Goal: Task Accomplishment & Management: Complete application form

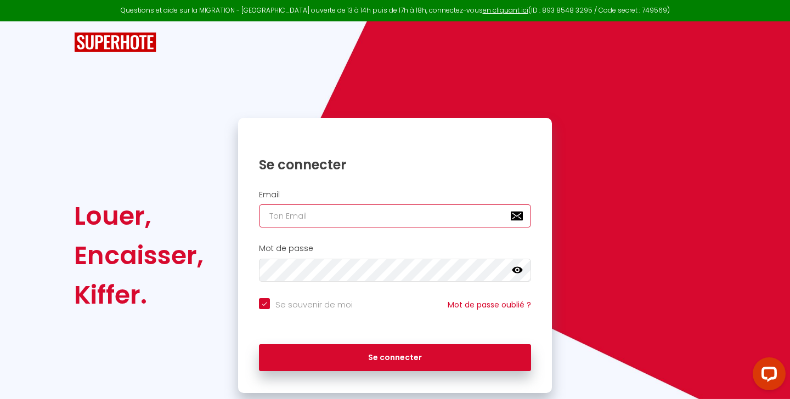
type input "[EMAIL_ADDRESS][DOMAIN_NAME]"
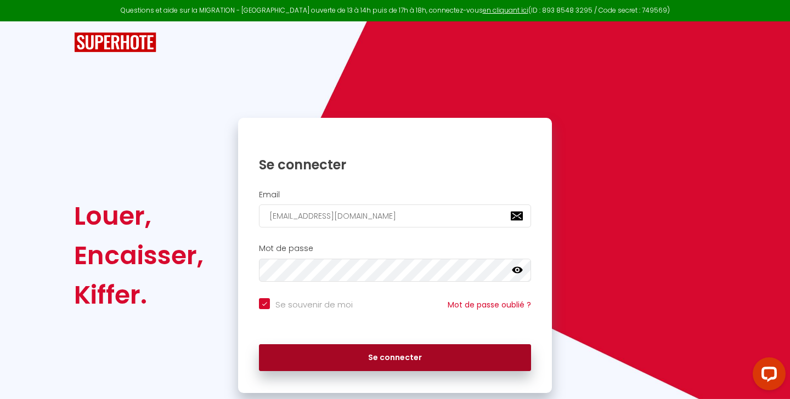
click at [343, 359] on button "Se connecter" at bounding box center [395, 358] width 272 height 27
checkbox input "true"
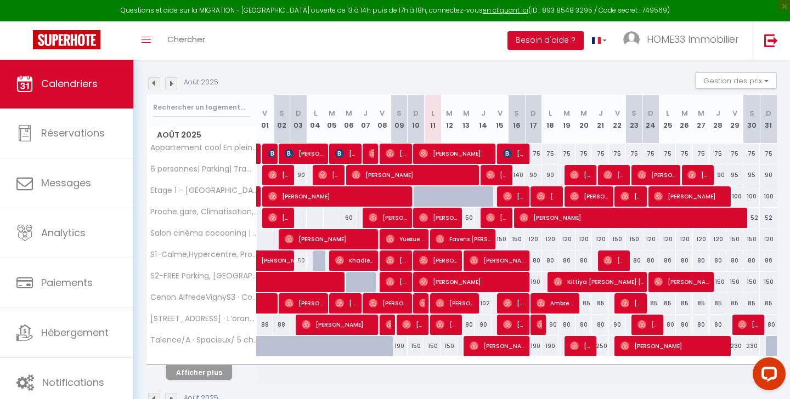
scroll to position [101, 0]
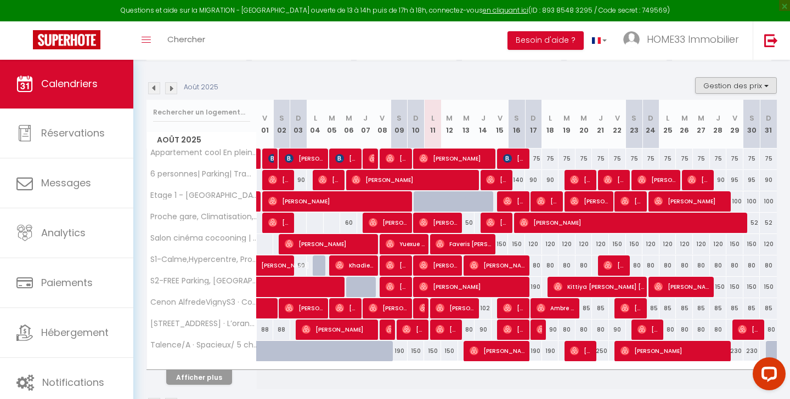
click at [728, 84] on button "Gestion des prix" at bounding box center [736, 85] width 82 height 16
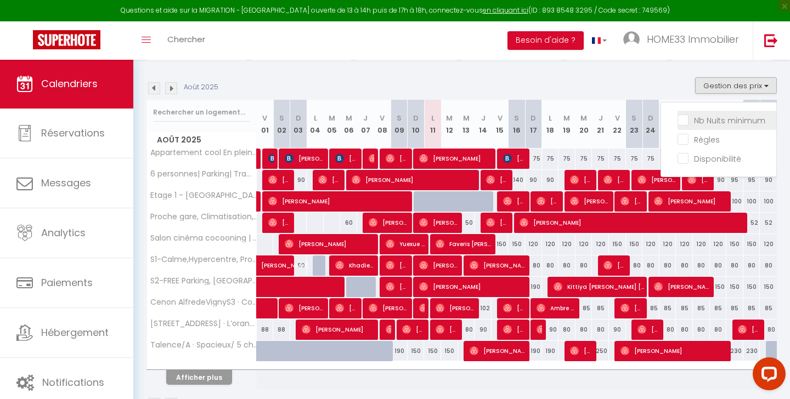
click at [712, 119] on input "Nb Nuits minimum" at bounding box center [727, 119] width 99 height 11
checkbox input "true"
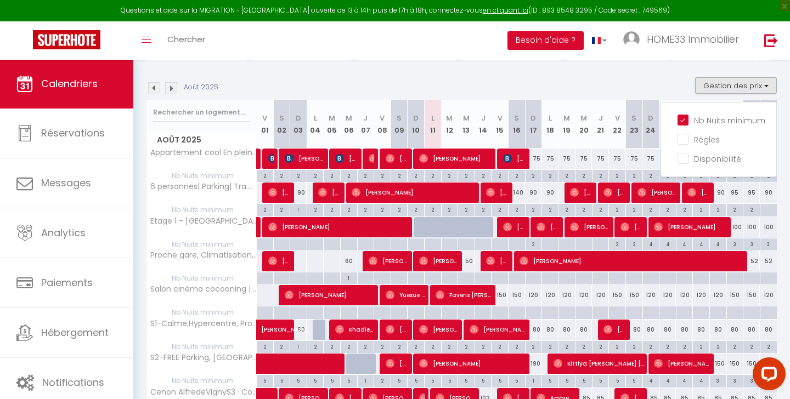
click at [465, 273] on div at bounding box center [466, 274] width 16 height 2
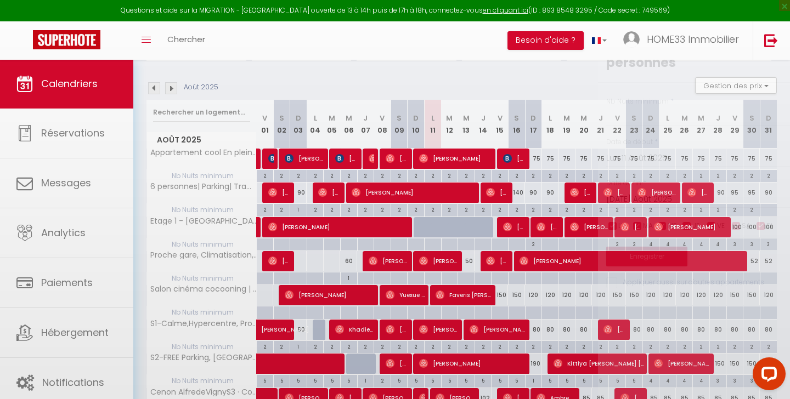
type input "Mer 13 Août 2025"
type input "[DEMOGRAPHIC_DATA] 14 Août 2025"
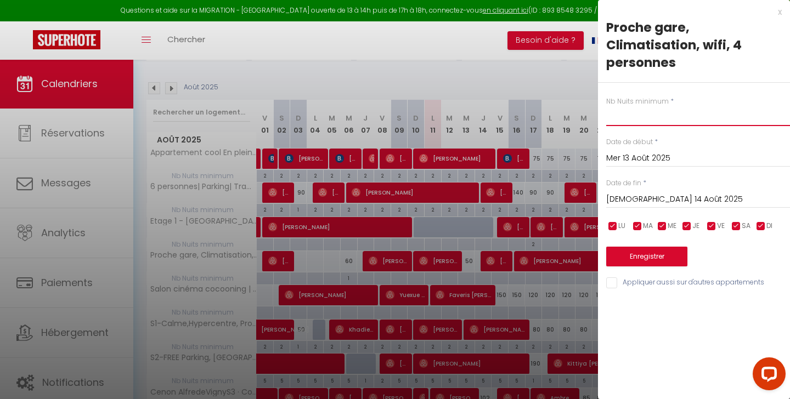
click at [658, 118] on input "text" at bounding box center [698, 116] width 184 height 20
type input "1"
click at [647, 254] on button "Enregistrer" at bounding box center [646, 257] width 81 height 20
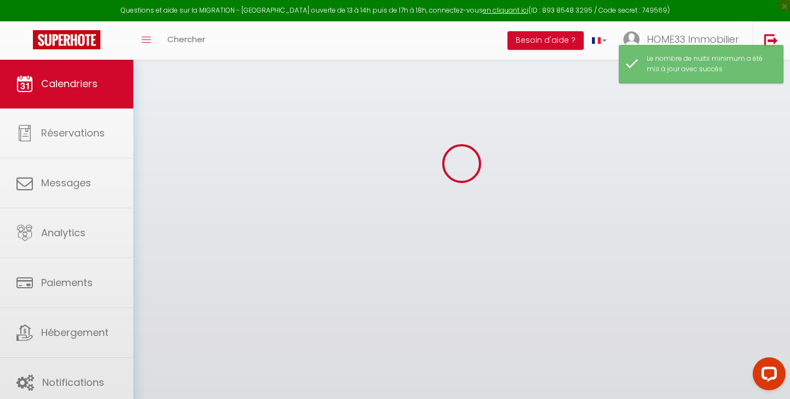
scroll to position [59, 0]
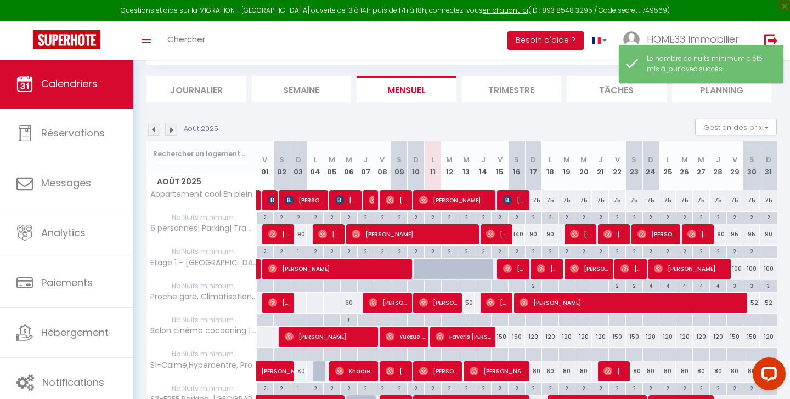
click at [465, 314] on div "1" at bounding box center [466, 319] width 16 height 10
type input "1"
type input "Mer 13 Août 2025"
type input "[DEMOGRAPHIC_DATA] 14 Août 2025"
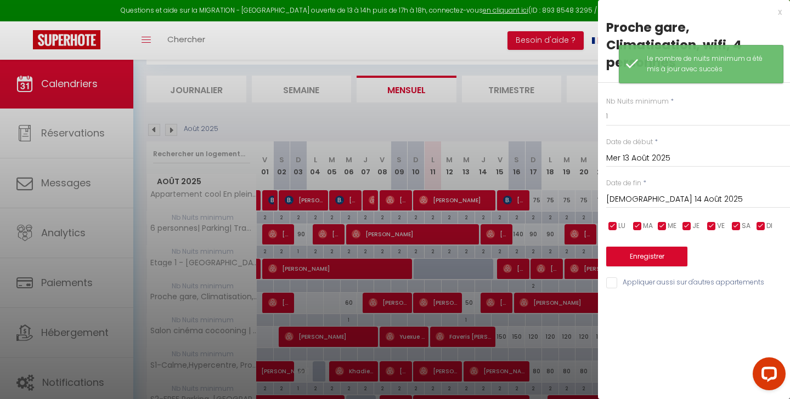
click at [780, 16] on div "x" at bounding box center [690, 11] width 184 height 13
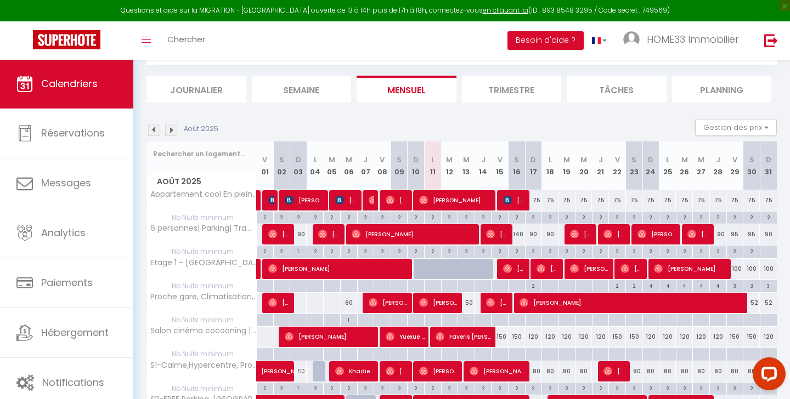
click at [472, 303] on div "50" at bounding box center [466, 303] width 17 height 20
type input "50"
type input "Mer 13 Août 2025"
type input "[DEMOGRAPHIC_DATA] 14 Août 2025"
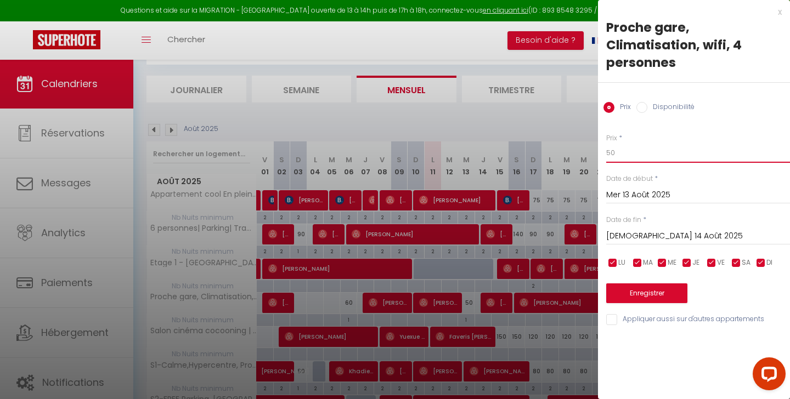
click at [652, 156] on input "50" at bounding box center [698, 153] width 184 height 20
type input "5"
type input "&"
type input "75"
click at [657, 300] on button "Enregistrer" at bounding box center [646, 294] width 81 height 20
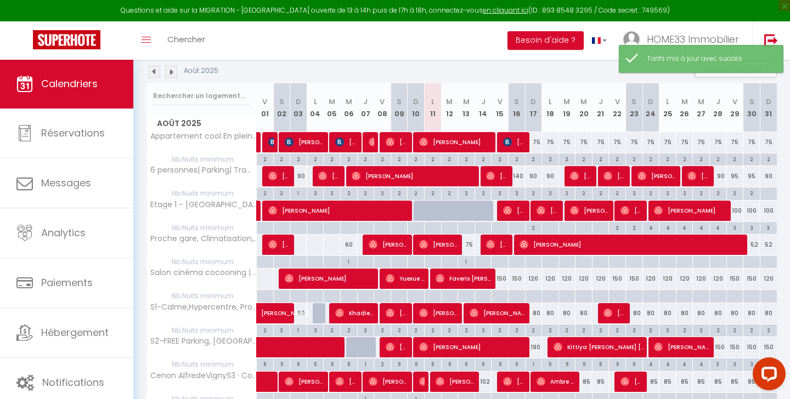
scroll to position [120, 0]
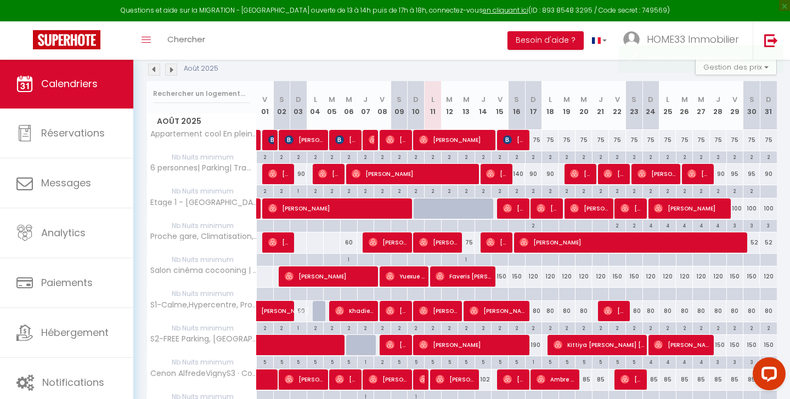
click at [506, 279] on div "150" at bounding box center [500, 277] width 17 height 20
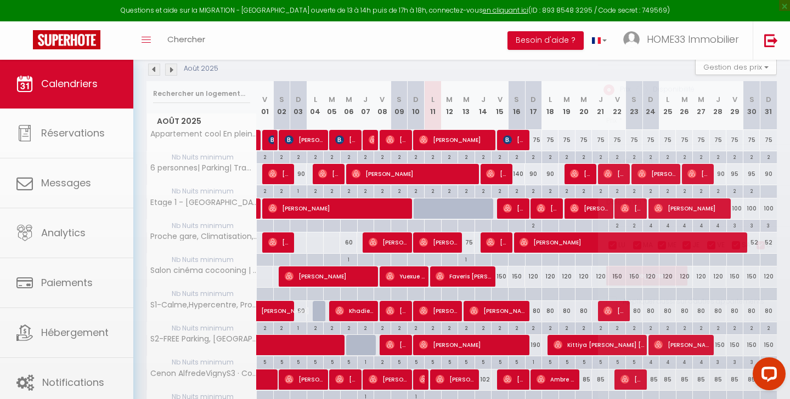
type input "150"
type input "Ven 15 Août 2025"
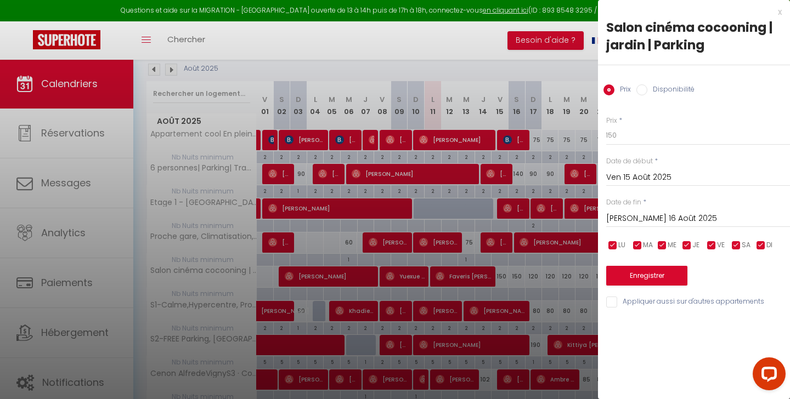
click at [657, 221] on input "[PERSON_NAME] 16 Août 2025" at bounding box center [698, 219] width 184 height 14
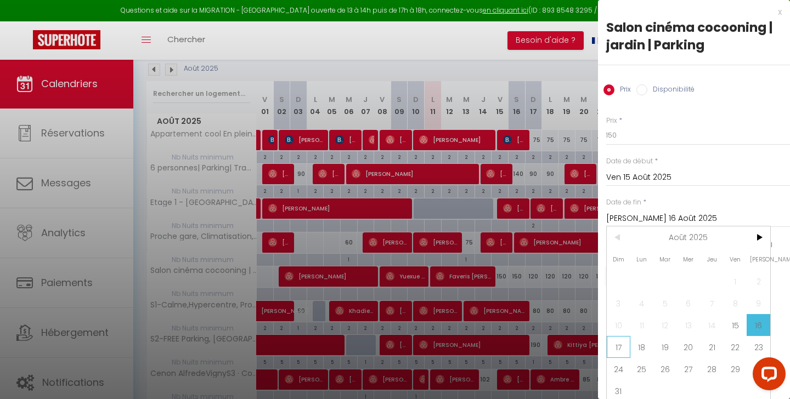
click at [621, 341] on span "17" at bounding box center [619, 347] width 24 height 22
type input "Dim 17 Août 2025"
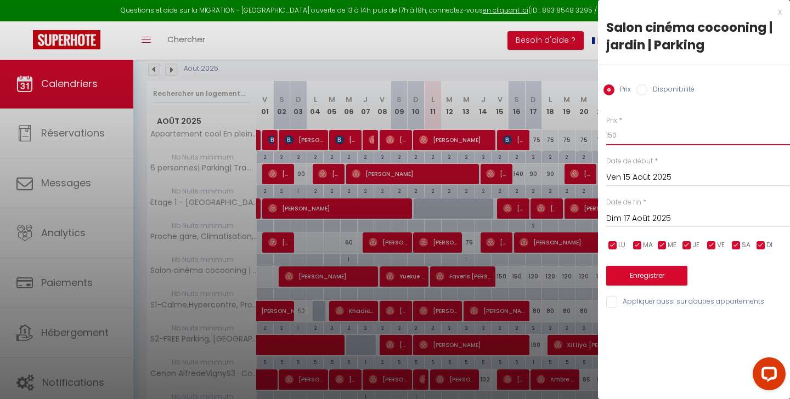
click at [618, 142] on input "150" at bounding box center [698, 136] width 184 height 20
type input "140"
click at [656, 272] on button "Enregistrer" at bounding box center [646, 276] width 81 height 20
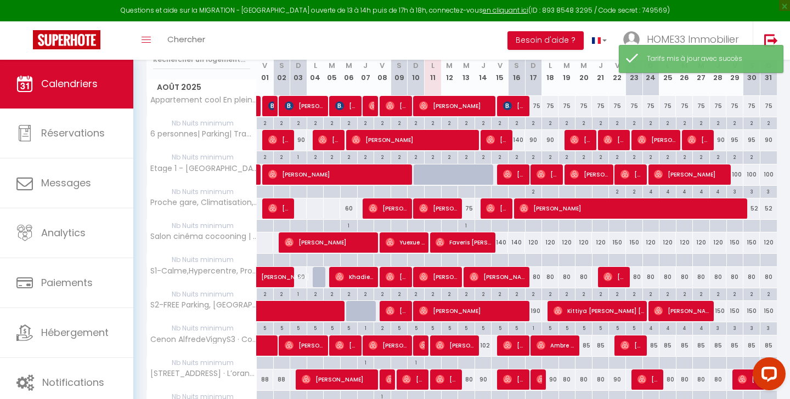
scroll to position [155, 0]
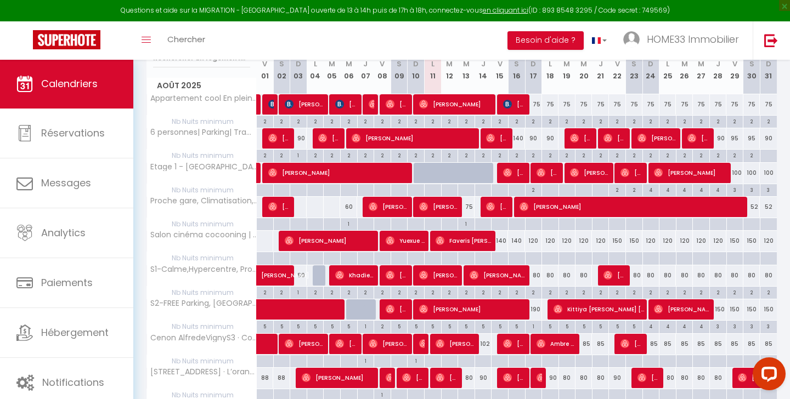
click at [537, 310] on div "190" at bounding box center [533, 310] width 17 height 20
type input "190"
type input "Dim 17 Août 2025"
type input "Lun 18 Août 2025"
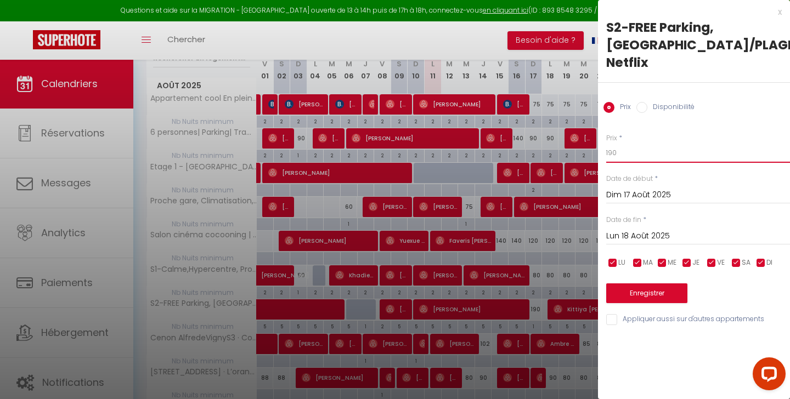
click at [634, 152] on input "190" at bounding box center [698, 153] width 184 height 20
type input "150"
click at [634, 293] on button "Enregistrer" at bounding box center [646, 294] width 81 height 20
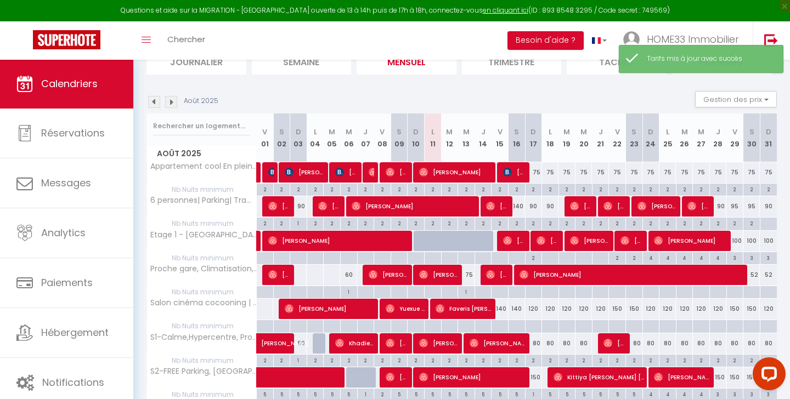
scroll to position [144, 0]
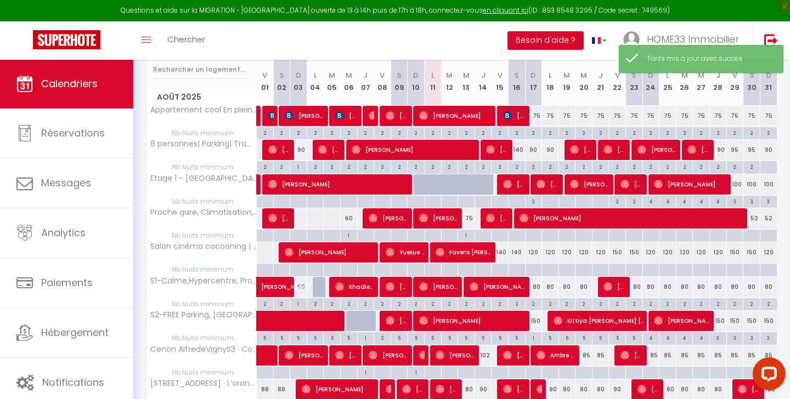
click at [533, 323] on div "150" at bounding box center [533, 321] width 17 height 20
type input "150"
type input "Dim 17 Août 2025"
type input "Lun 18 Août 2025"
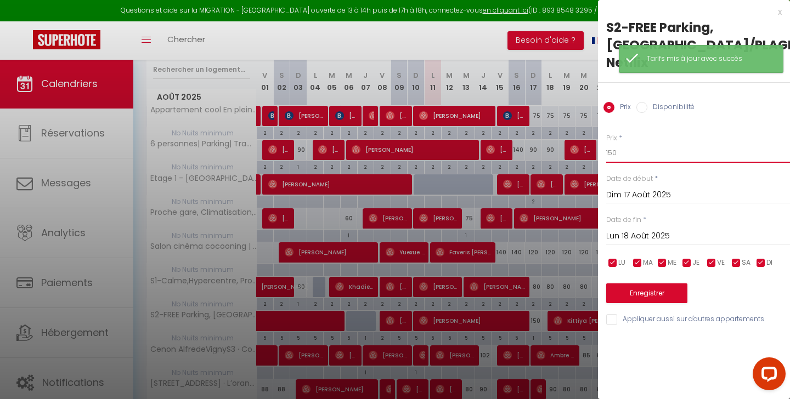
click at [622, 154] on input "150" at bounding box center [698, 153] width 184 height 20
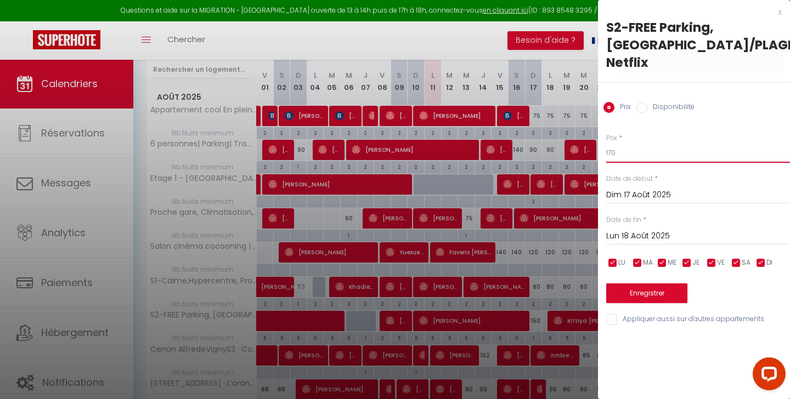
type input "170"
click at [636, 292] on button "Enregistrer" at bounding box center [646, 294] width 81 height 20
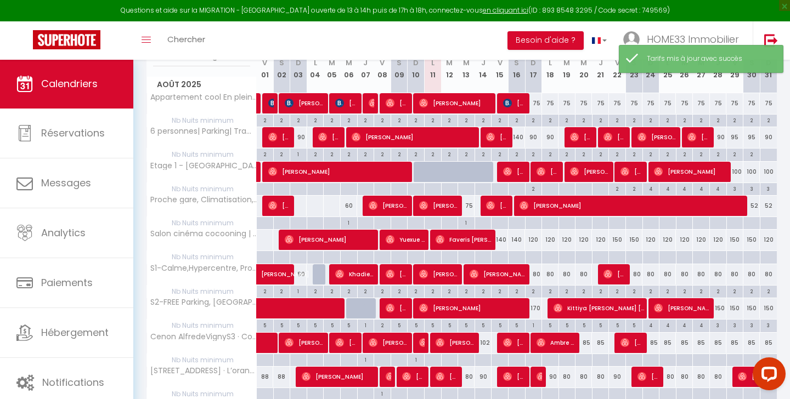
scroll to position [165, 0]
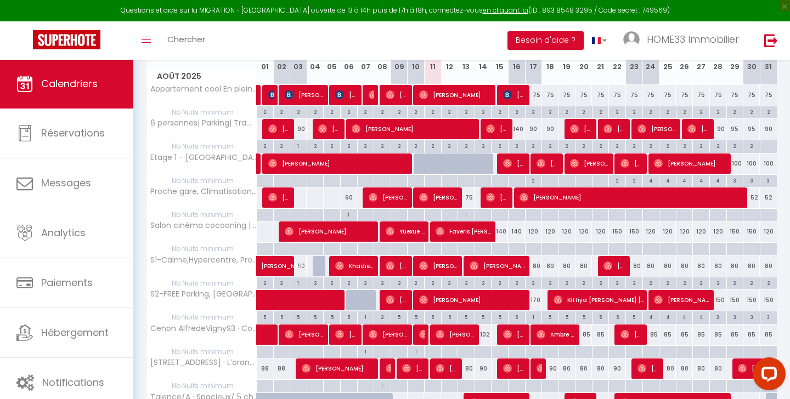
click at [486, 334] on div "102" at bounding box center [483, 335] width 17 height 20
type input "102"
type input "[DEMOGRAPHIC_DATA] 14 Août 2025"
type input "Ven 15 Août 2025"
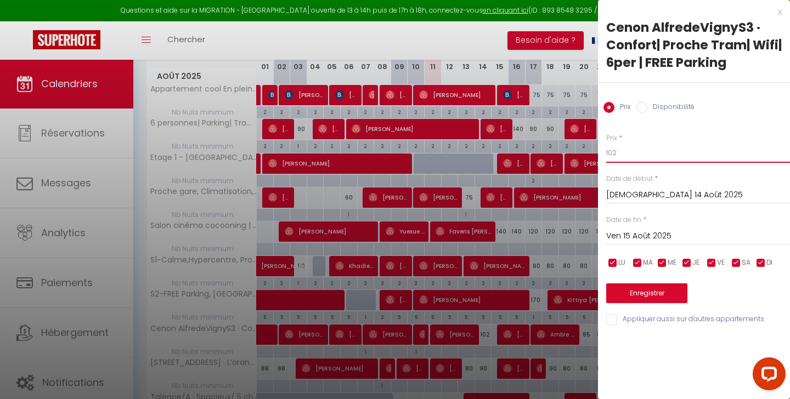
click at [627, 154] on input "102" at bounding box center [698, 153] width 184 height 20
type input "1"
type input "95"
click at [634, 293] on button "Enregistrer" at bounding box center [646, 294] width 81 height 20
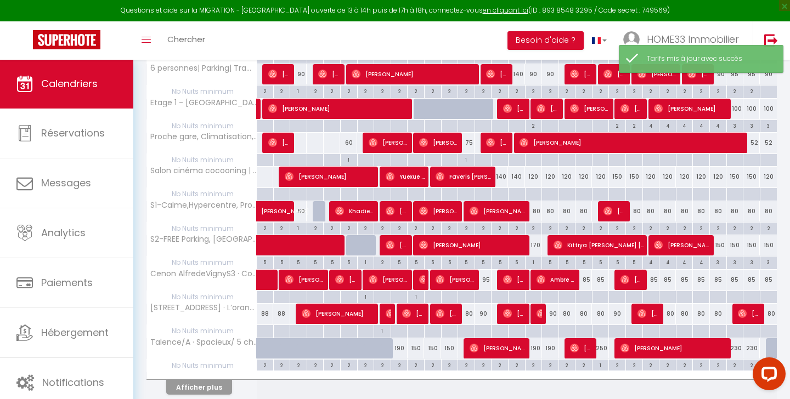
scroll to position [222, 0]
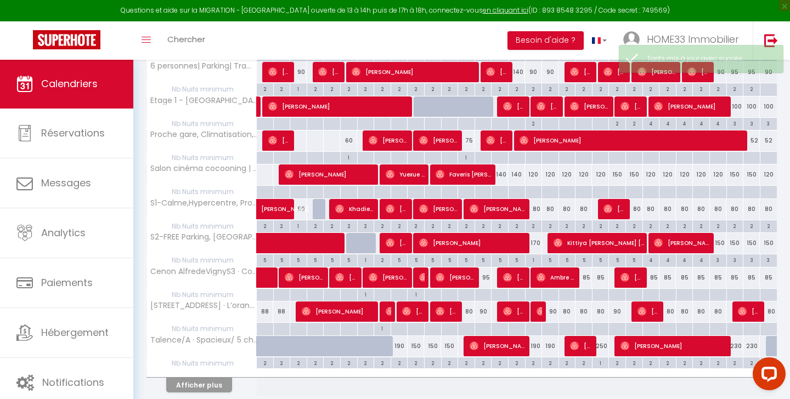
click at [487, 297] on div at bounding box center [483, 295] width 17 height 13
type input "[DEMOGRAPHIC_DATA] 14 Août 2025"
type input "Ven 15 Août 2025"
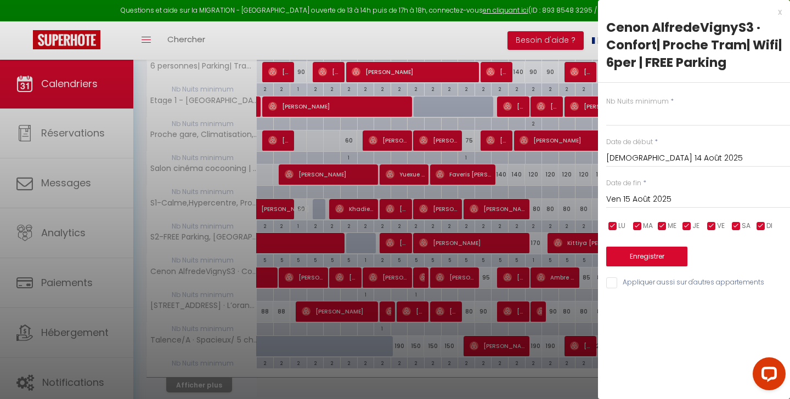
click at [778, 12] on div "x" at bounding box center [690, 11] width 184 height 13
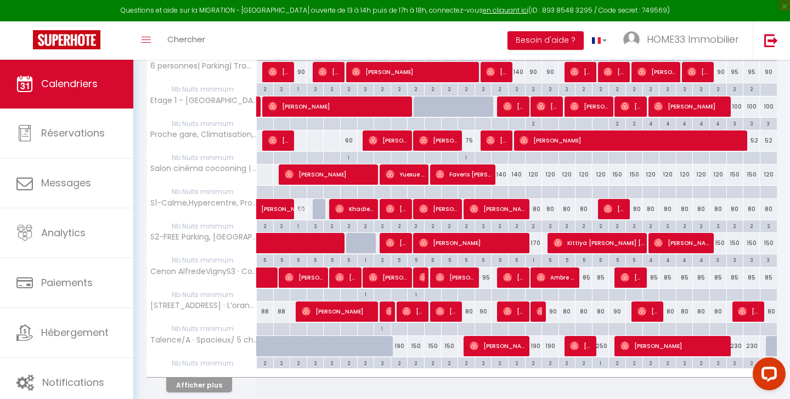
click at [486, 309] on div "90" at bounding box center [483, 312] width 17 height 20
type input "90"
type input "[DEMOGRAPHIC_DATA] 14 Août 2025"
type input "Ven 15 Août 2025"
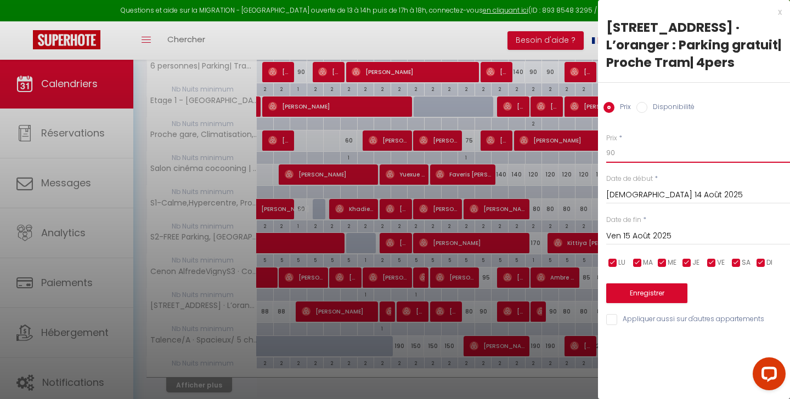
click at [656, 150] on input "90" at bounding box center [698, 153] width 184 height 20
click at [777, 18] on div "x" at bounding box center [690, 11] width 184 height 13
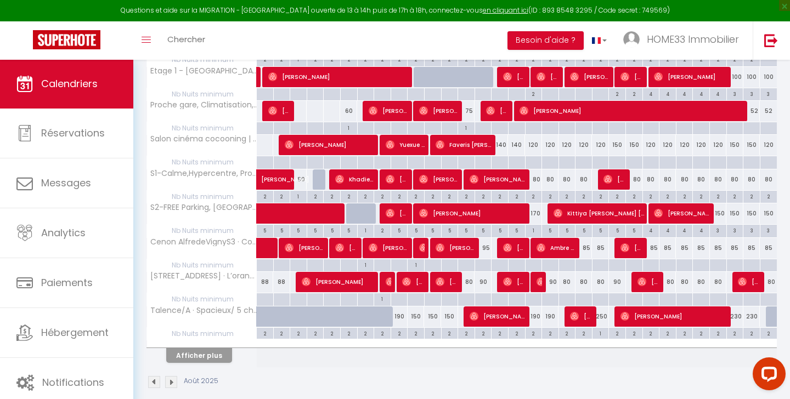
scroll to position [253, 0]
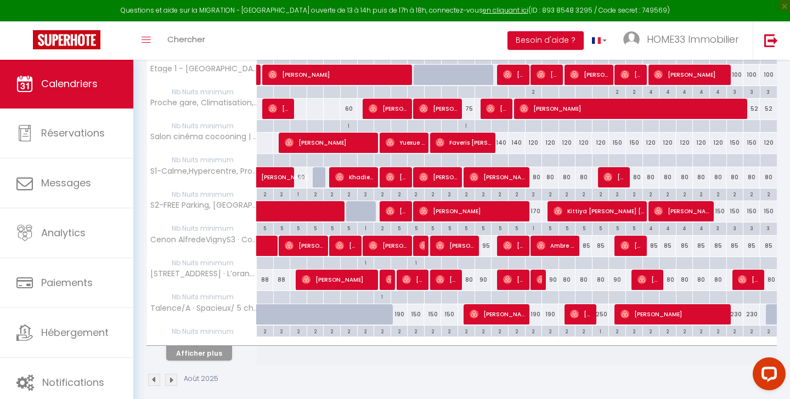
click at [429, 312] on div "150" at bounding box center [432, 314] width 17 height 20
type input "150"
type input "Lun 11 Août 2025"
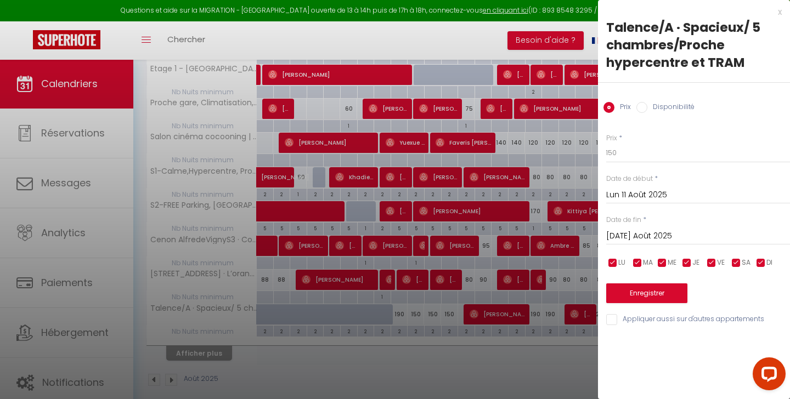
click at [631, 229] on input "[DATE] Août 2025" at bounding box center [698, 236] width 184 height 14
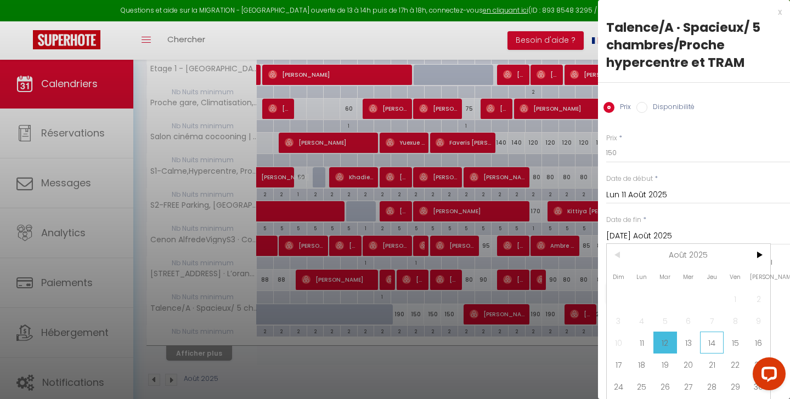
click at [712, 345] on span "14" at bounding box center [712, 343] width 24 height 22
type input "[DEMOGRAPHIC_DATA] 14 Août 2025"
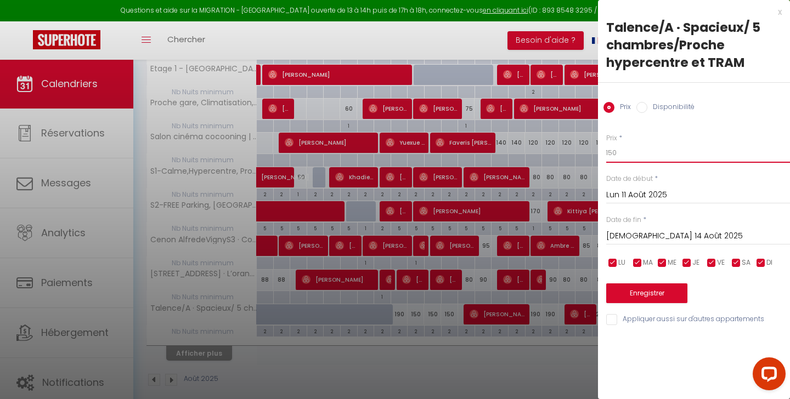
click at [635, 160] on input "150" at bounding box center [698, 153] width 184 height 20
type input "145"
click at [639, 292] on button "Enregistrer" at bounding box center [646, 294] width 81 height 20
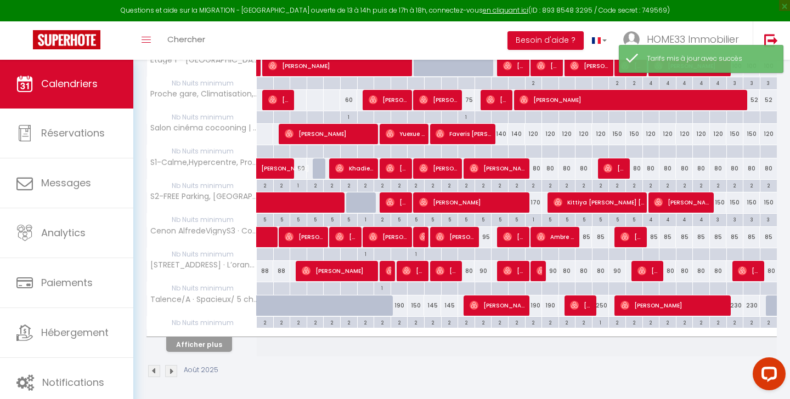
scroll to position [262, 0]
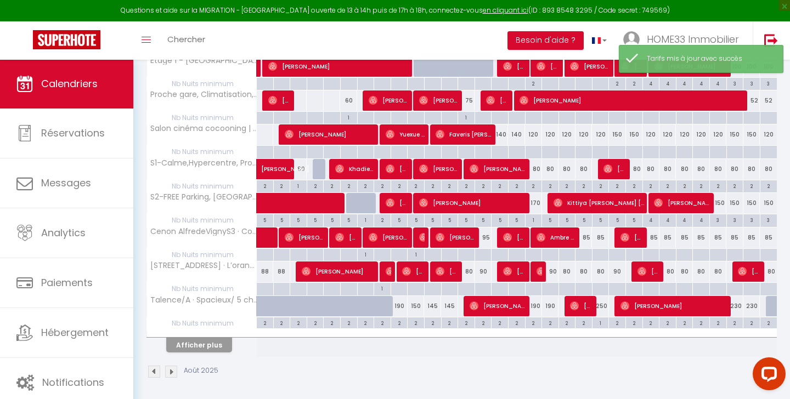
click at [225, 347] on button "Afficher plus" at bounding box center [199, 345] width 66 height 15
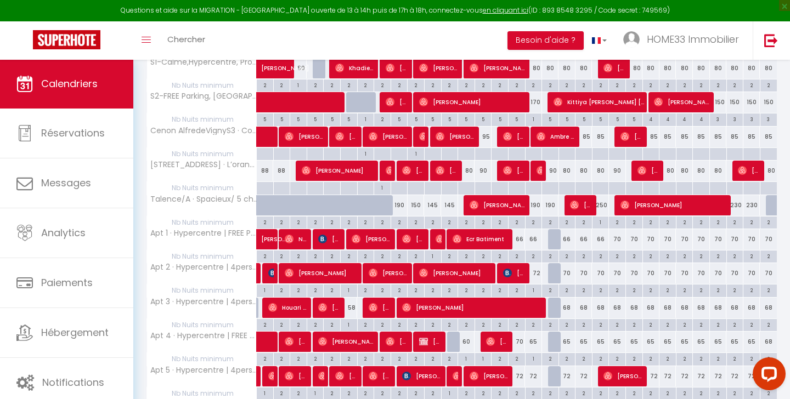
scroll to position [365, 0]
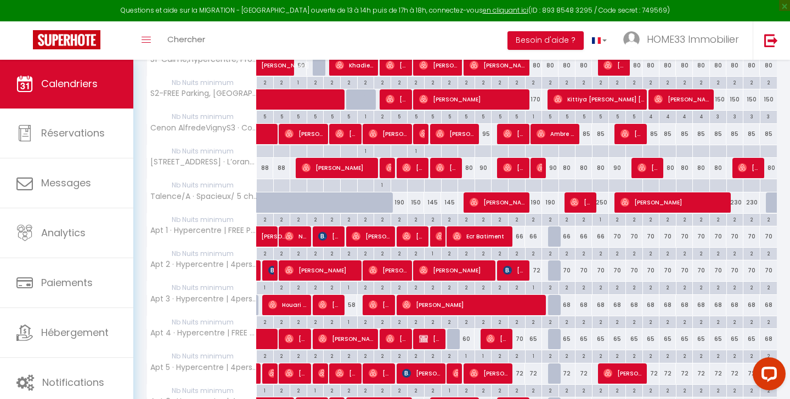
click at [436, 340] on span "[PERSON_NAME]" at bounding box center [430, 339] width 22 height 21
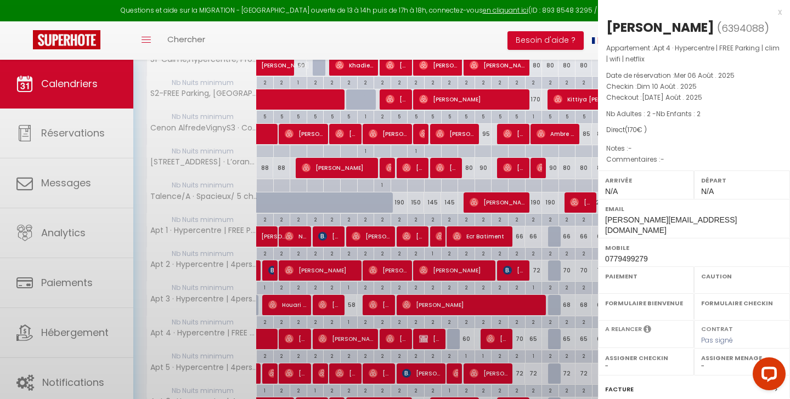
select select "KO"
select select "0"
select select "1"
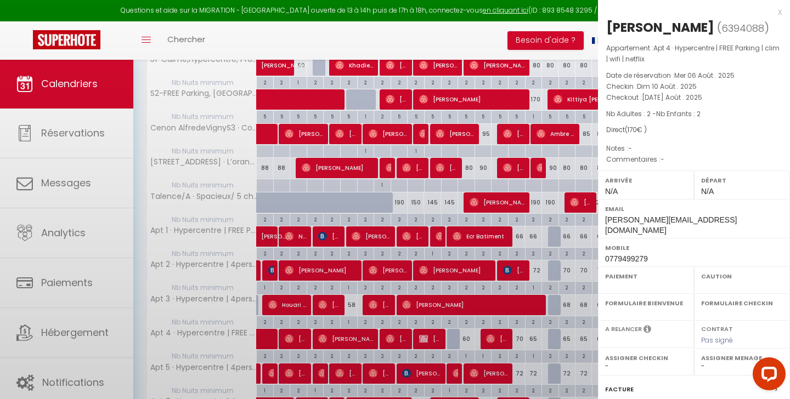
select select
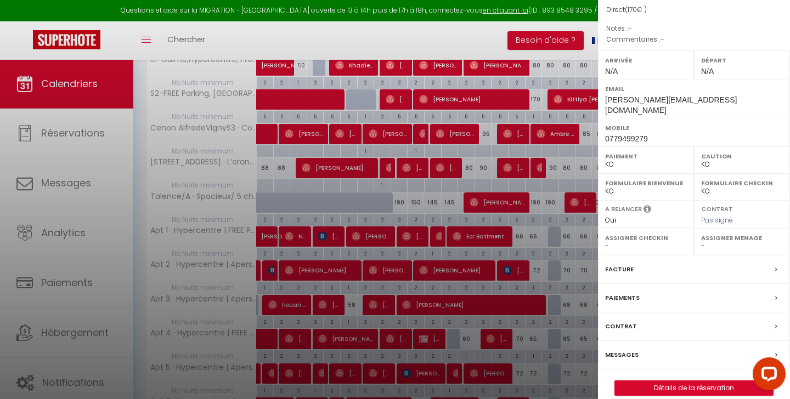
scroll to position [120, 0]
click at [644, 256] on div "Facture" at bounding box center [694, 270] width 192 height 29
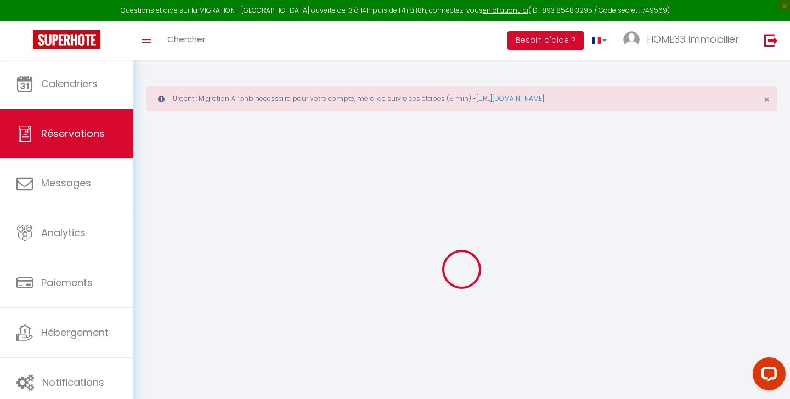
select select
checkbox input "false"
select select
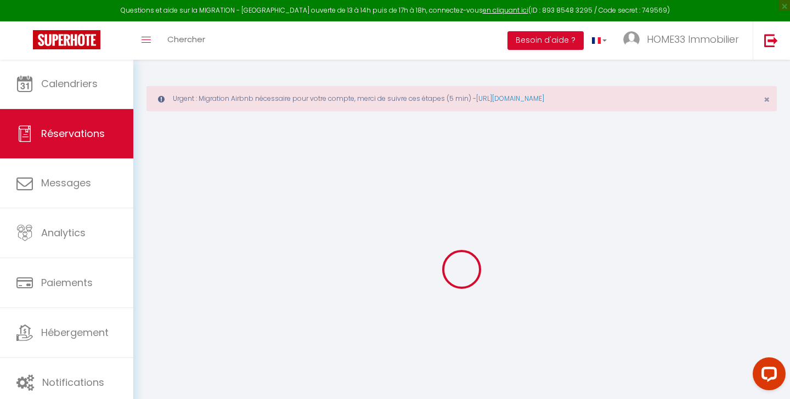
checkbox input "false"
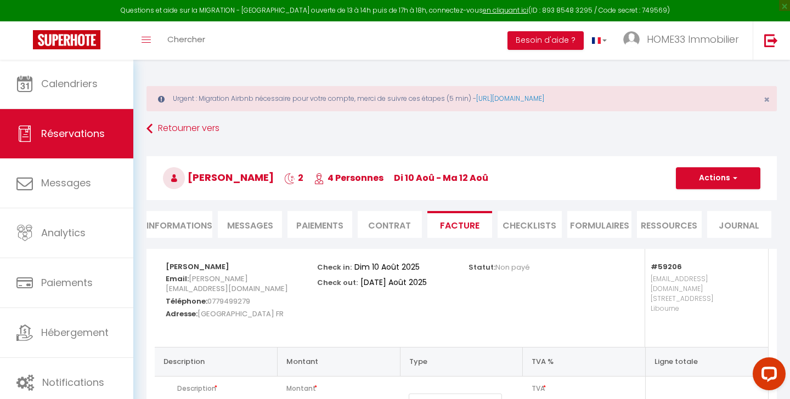
click at [742, 176] on button "Actions" at bounding box center [718, 178] width 84 height 22
click at [188, 221] on li "Informations" at bounding box center [179, 224] width 66 height 27
select select
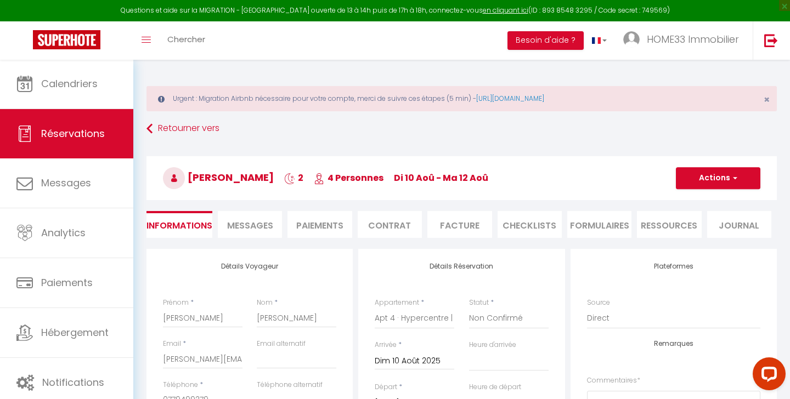
click at [719, 174] on button "Actions" at bounding box center [718, 178] width 84 height 22
click at [700, 219] on link "Dupliquer" at bounding box center [707, 217] width 87 height 14
select select
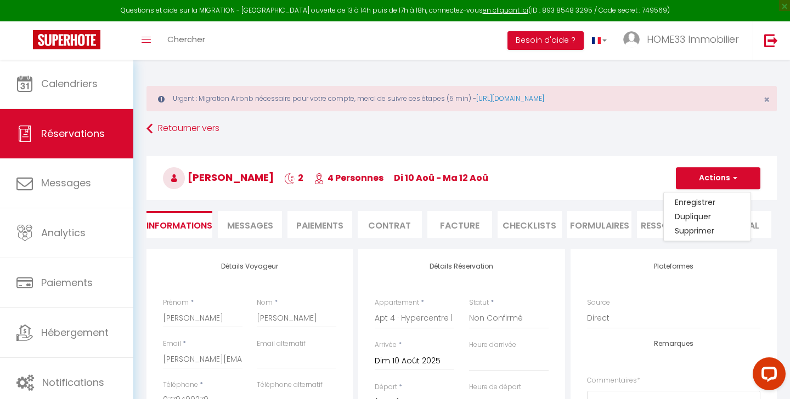
select select
checkbox input "false"
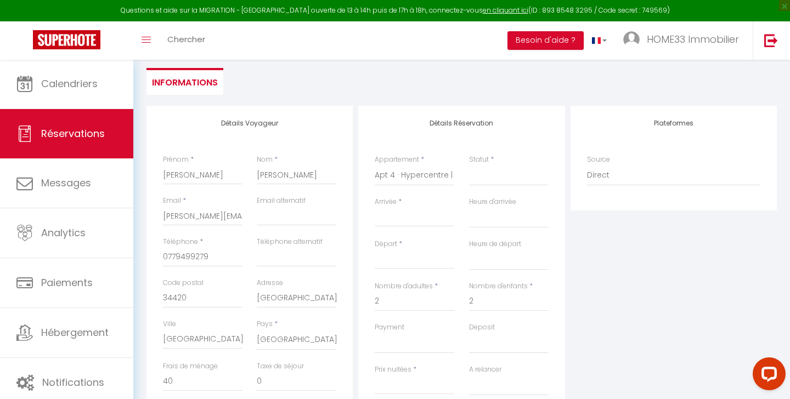
scroll to position [148, 0]
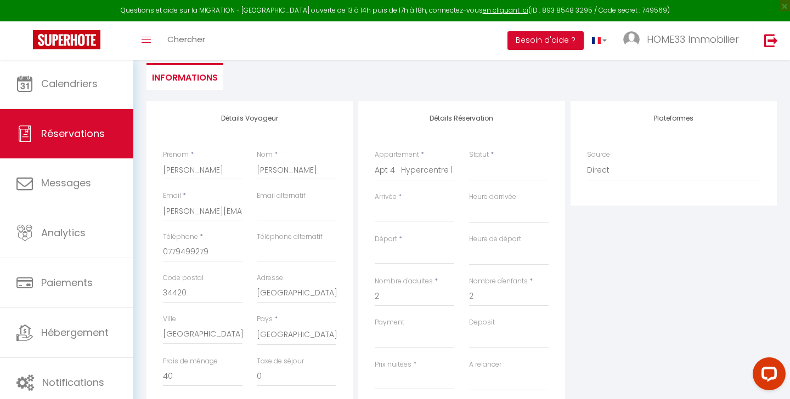
click at [398, 208] on input "Arrivée" at bounding box center [415, 213] width 80 height 14
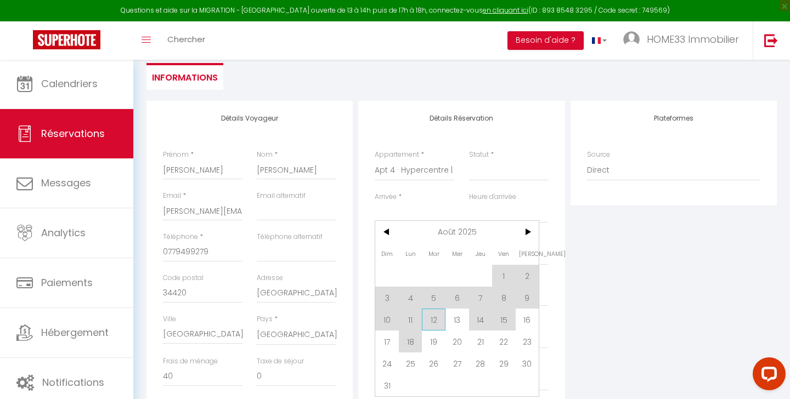
click at [436, 326] on span "12" at bounding box center [434, 320] width 24 height 22
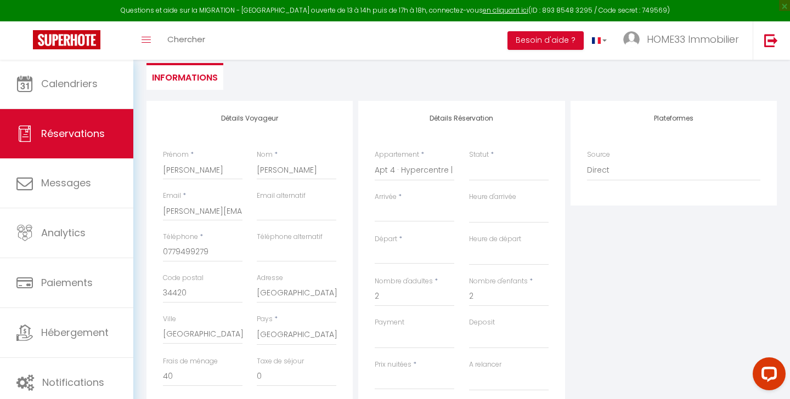
select select
type input "[DATE] Août 2025"
select select
type input "Mer 13 Août 2025"
select select
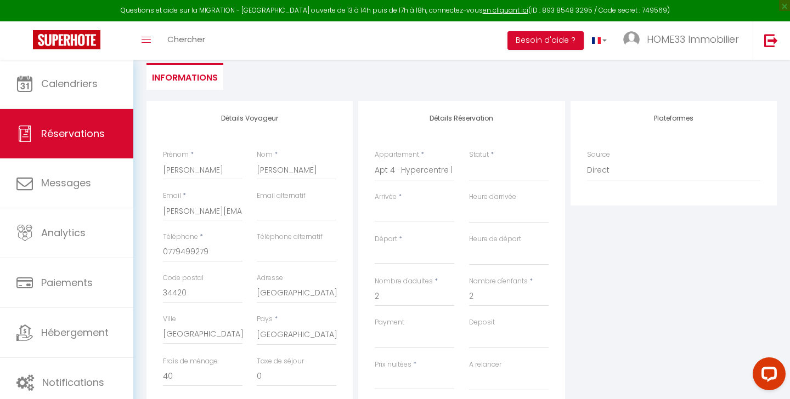
select select
checkbox input "false"
select select "2"
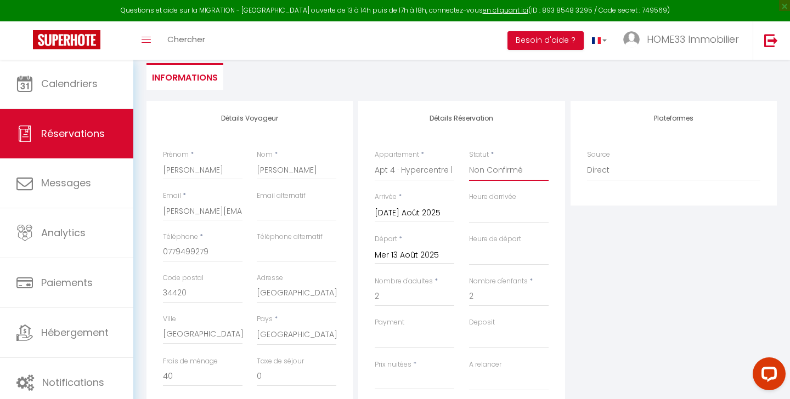
select select
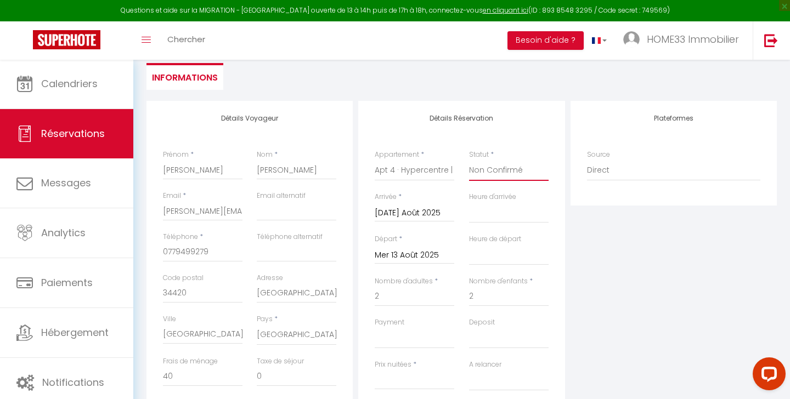
checkbox input "false"
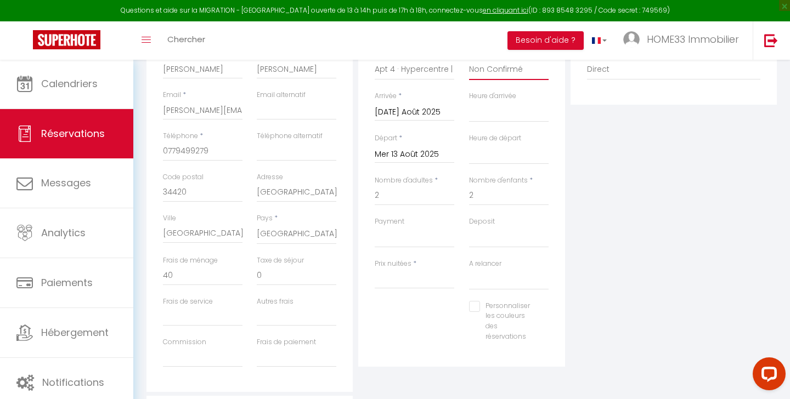
scroll to position [255, 0]
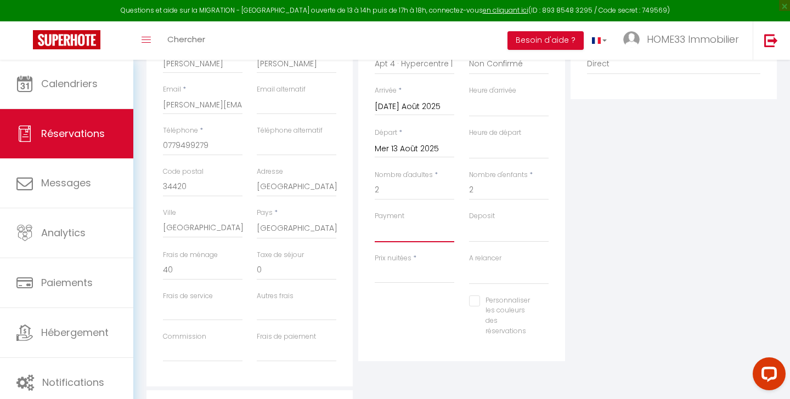
select select "10"
select select
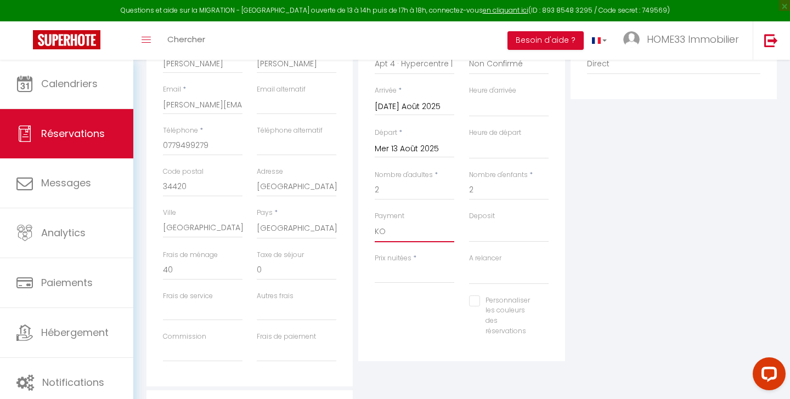
checkbox input "false"
click at [393, 267] on input "Prix nuitées" at bounding box center [415, 274] width 80 height 20
type input "6"
select select
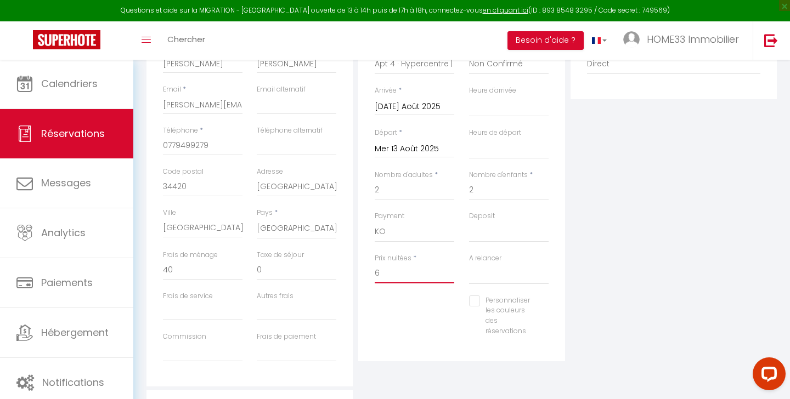
select select
checkbox input "false"
type input "65"
select select
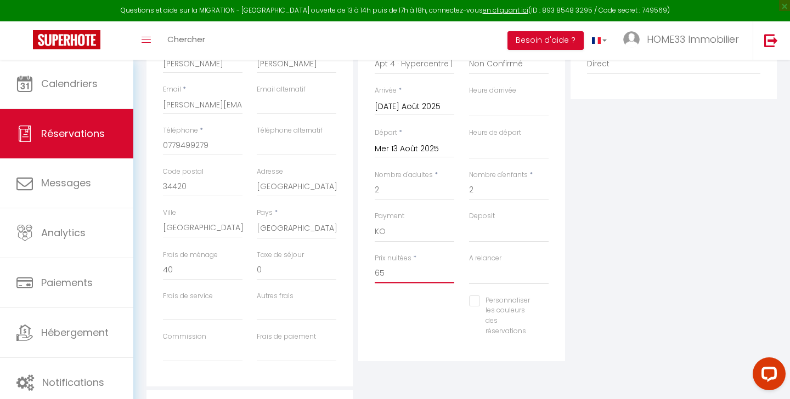
select select
checkbox input "false"
type input "65"
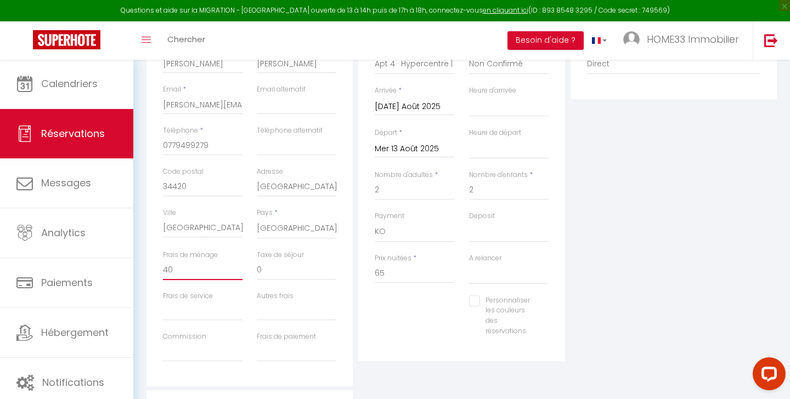
type input "0"
select select
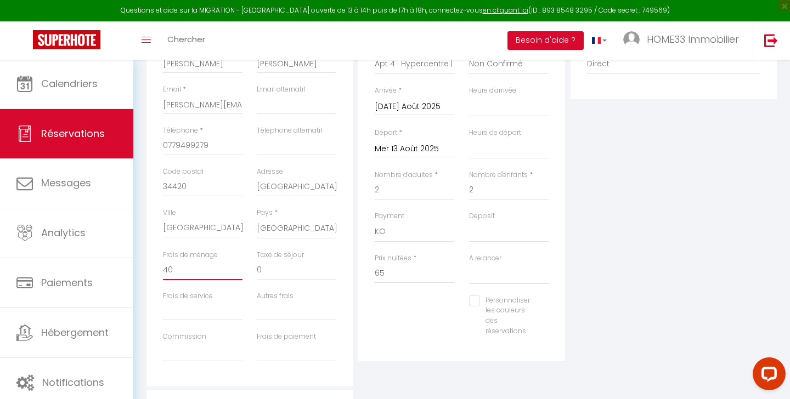
checkbox input "false"
click at [198, 261] on input "0" at bounding box center [203, 271] width 80 height 20
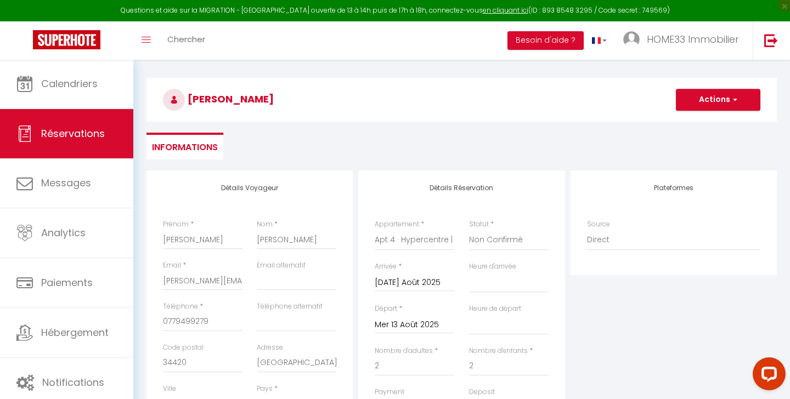
scroll to position [67, 0]
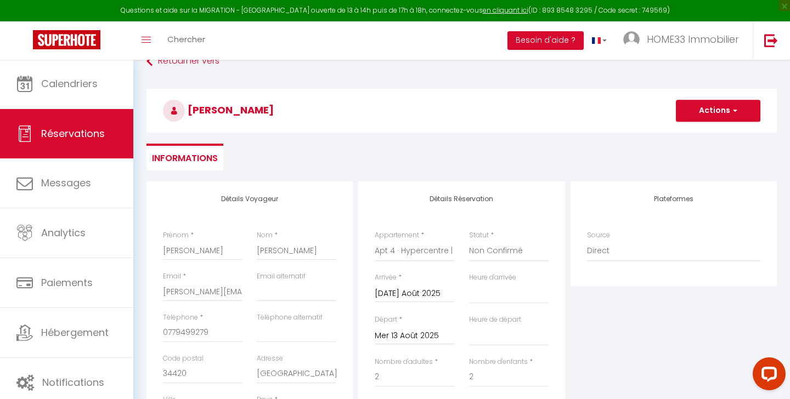
click at [704, 112] on button "Actions" at bounding box center [718, 111] width 84 height 22
click at [697, 133] on link "Enregistrer" at bounding box center [707, 135] width 87 height 14
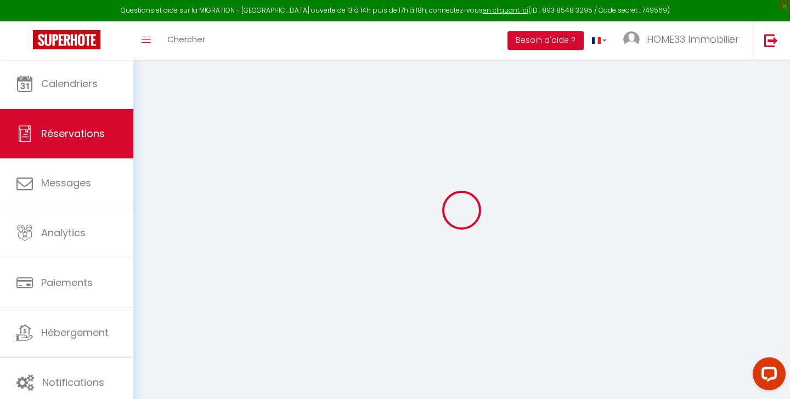
scroll to position [59, 0]
select select "not_cancelled"
